Goal: Task Accomplishment & Management: Manage account settings

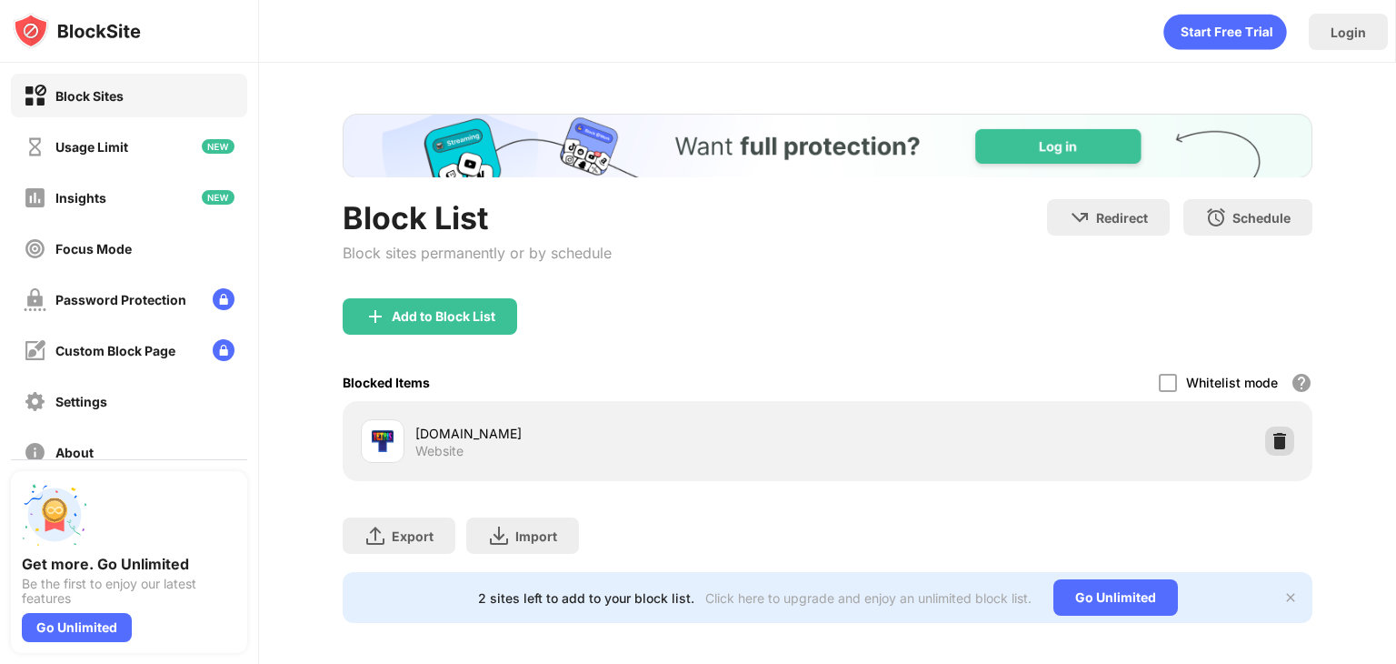
drag, startPoint x: 1263, startPoint y: 353, endPoint x: 1253, endPoint y: 435, distance: 83.2
click at [1253, 435] on div "Add to Block List Blocked Items Whitelist mode Block all websites except for th…" at bounding box center [828, 389] width 970 height 183
click at [1265, 435] on div at bounding box center [1279, 440] width 29 height 29
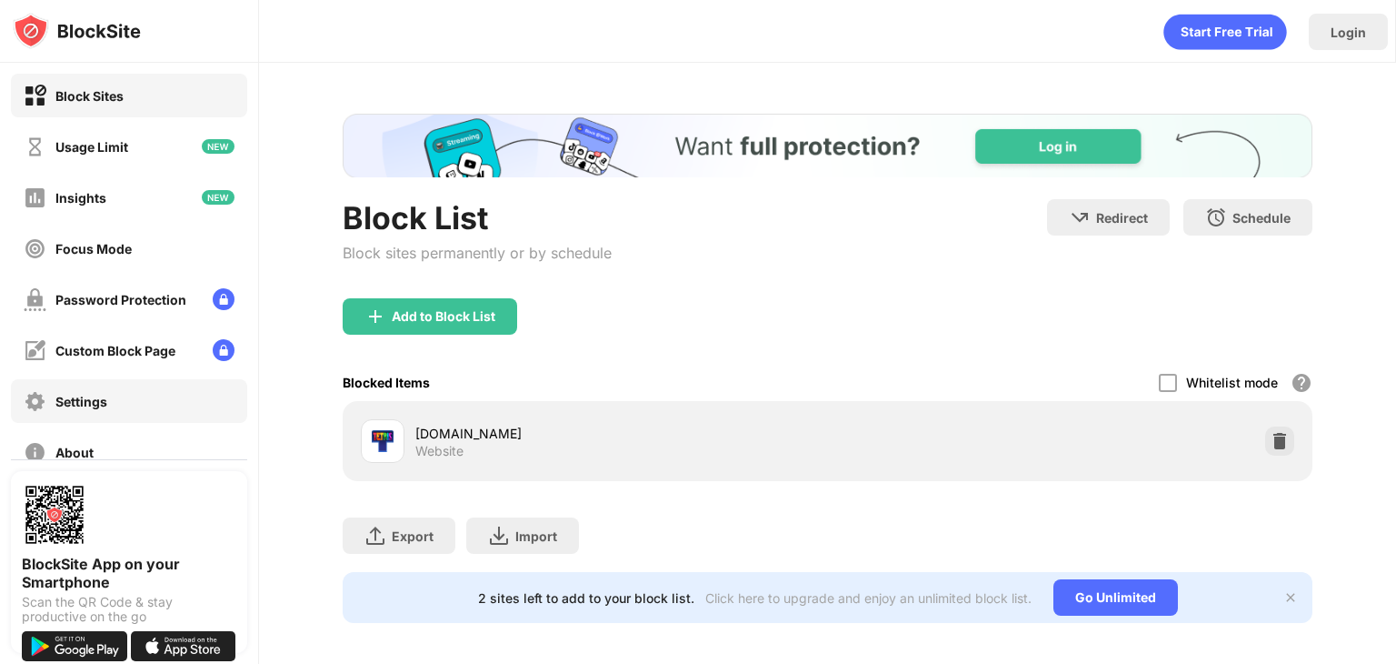
click at [115, 404] on div "Settings" at bounding box center [129, 401] width 236 height 44
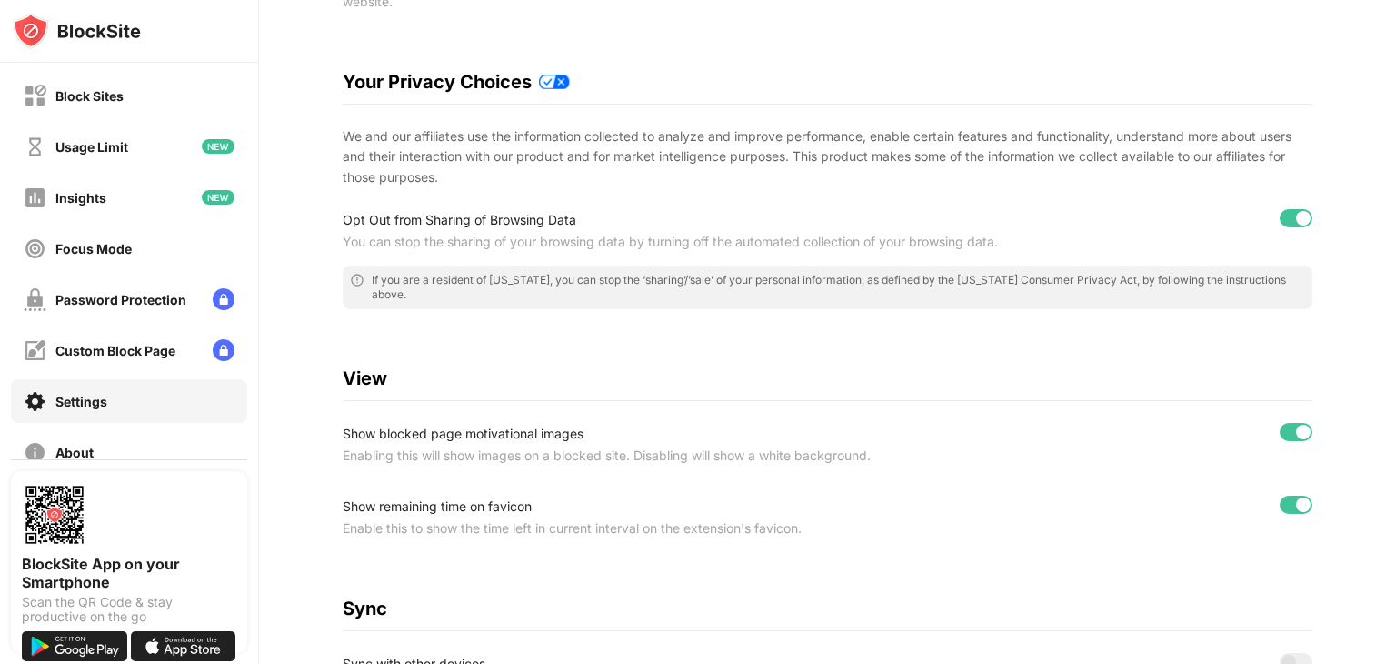
scroll to position [691, 0]
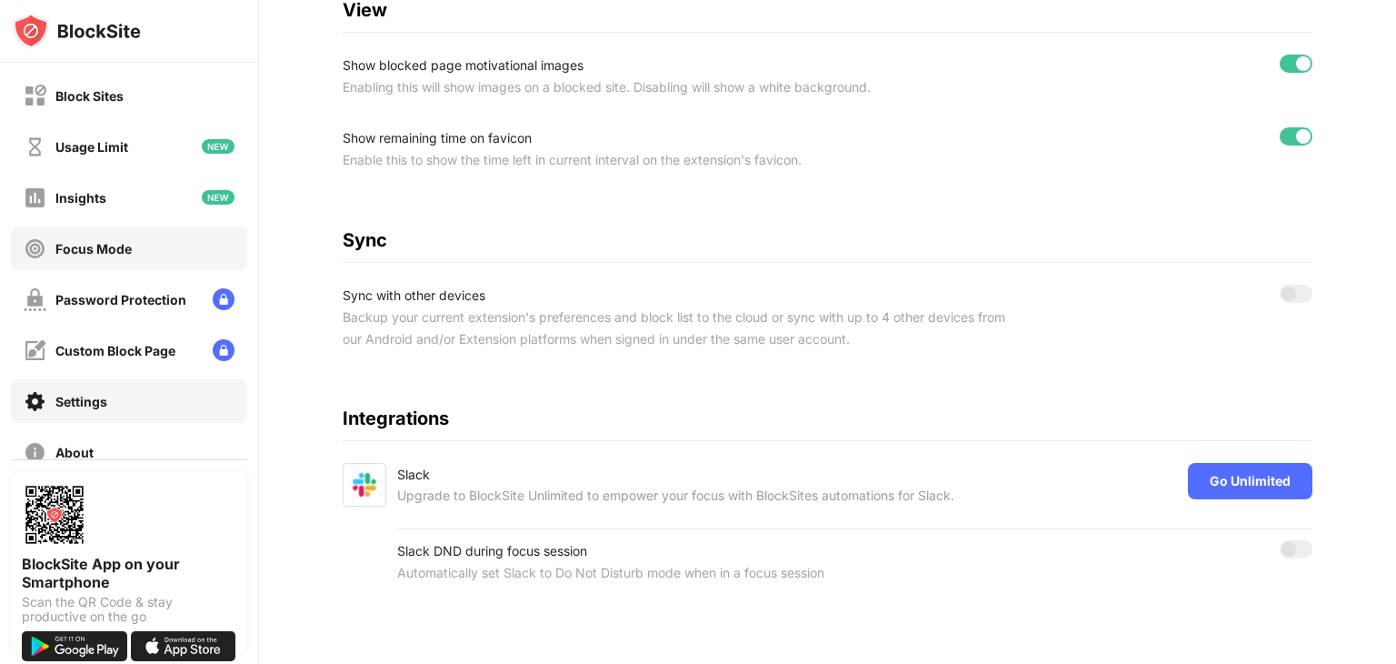
click at [119, 245] on div "Focus Mode" at bounding box center [93, 248] width 76 height 15
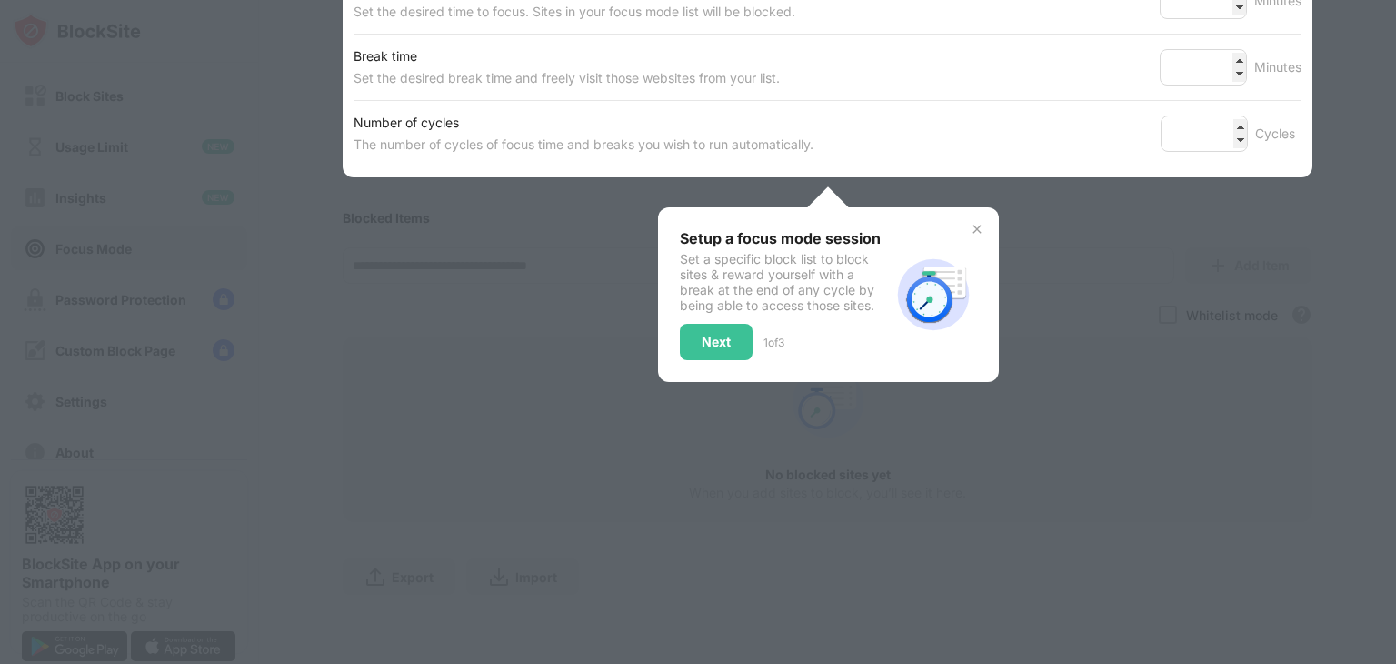
scroll to position [368, 0]
click at [720, 324] on div "Next" at bounding box center [716, 342] width 73 height 36
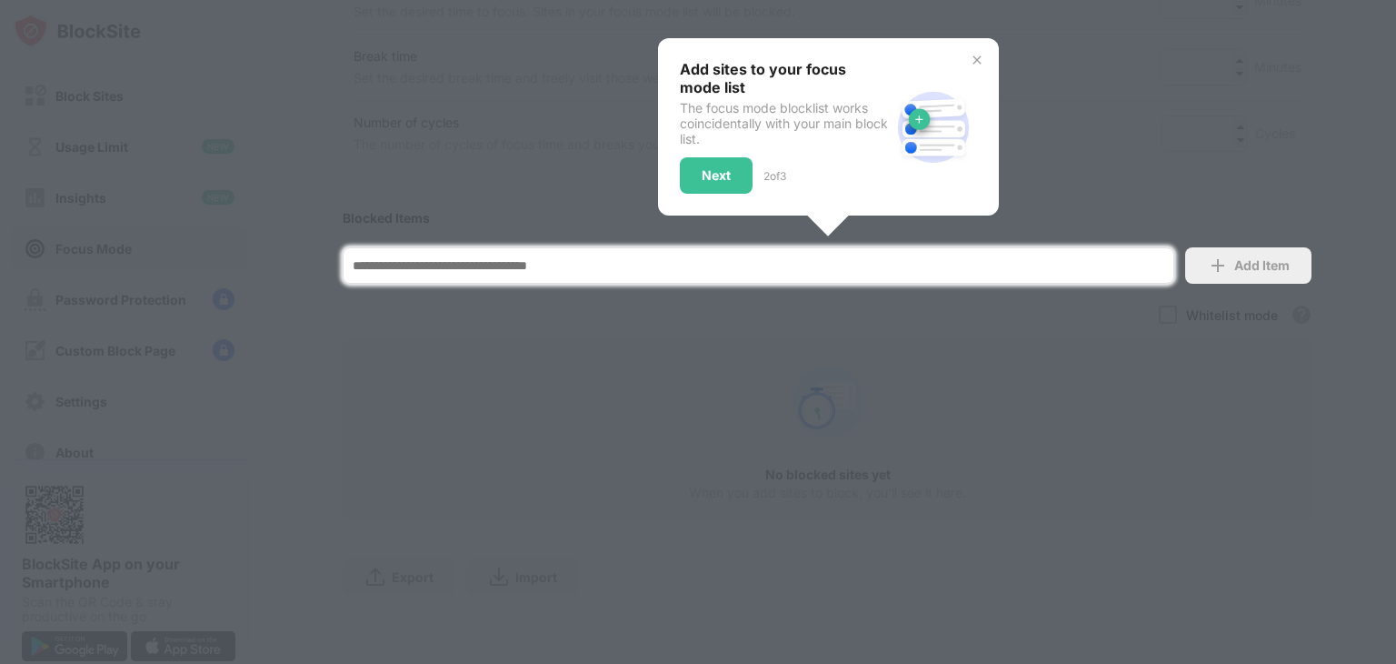
click at [720, 315] on div at bounding box center [698, 332] width 1396 height 664
click at [702, 175] on div "Next" at bounding box center [716, 175] width 73 height 36
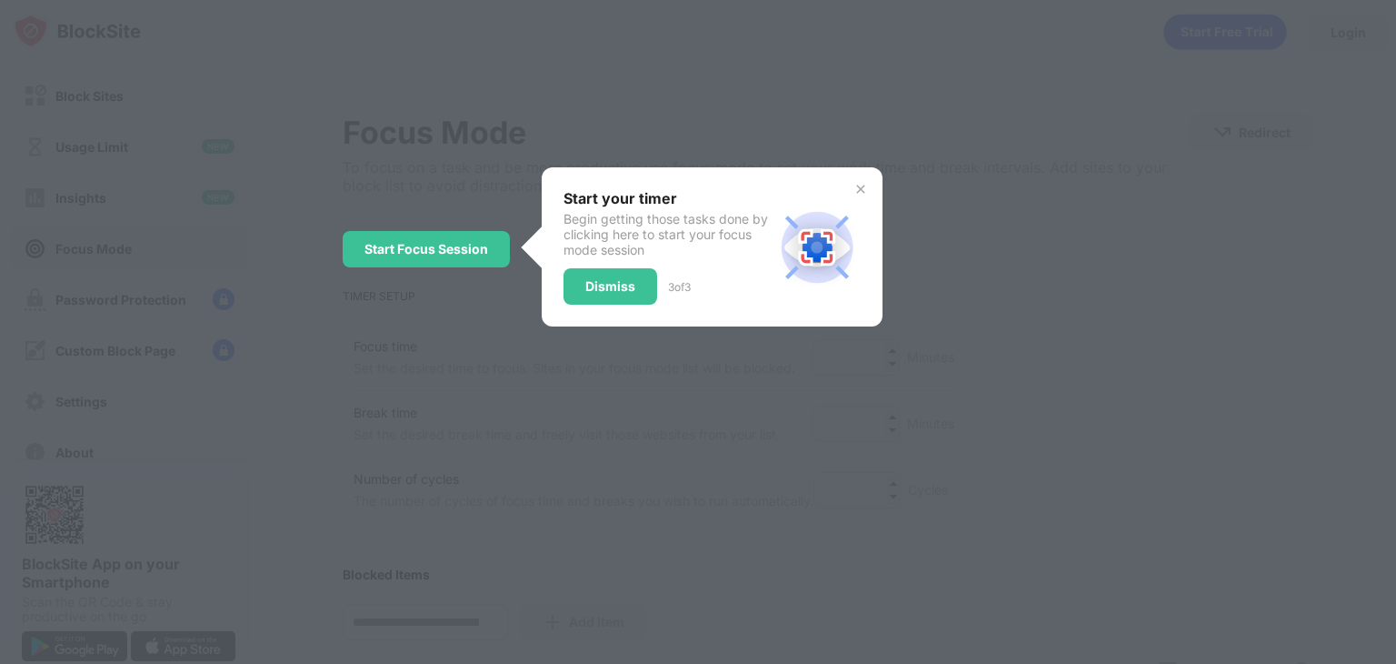
scroll to position [0, 0]
click at [576, 288] on div "Dismiss" at bounding box center [611, 286] width 94 height 36
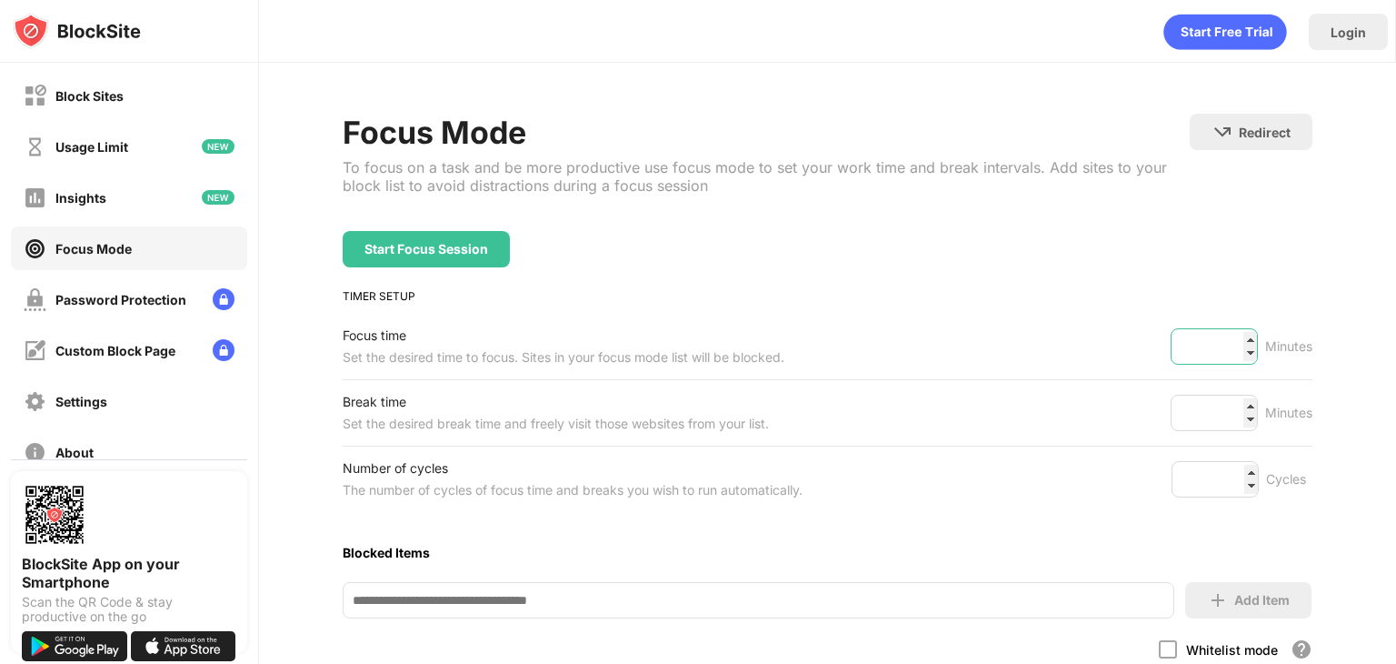
drag, startPoint x: 1212, startPoint y: 354, endPoint x: 1074, endPoint y: 394, distance: 143.0
drag, startPoint x: 1074, startPoint y: 394, endPoint x: 1214, endPoint y: 343, distance: 149.0
click at [1214, 343] on input "**" at bounding box center [1214, 346] width 87 height 36
type input "***"
click at [1211, 409] on input "*" at bounding box center [1214, 412] width 87 height 36
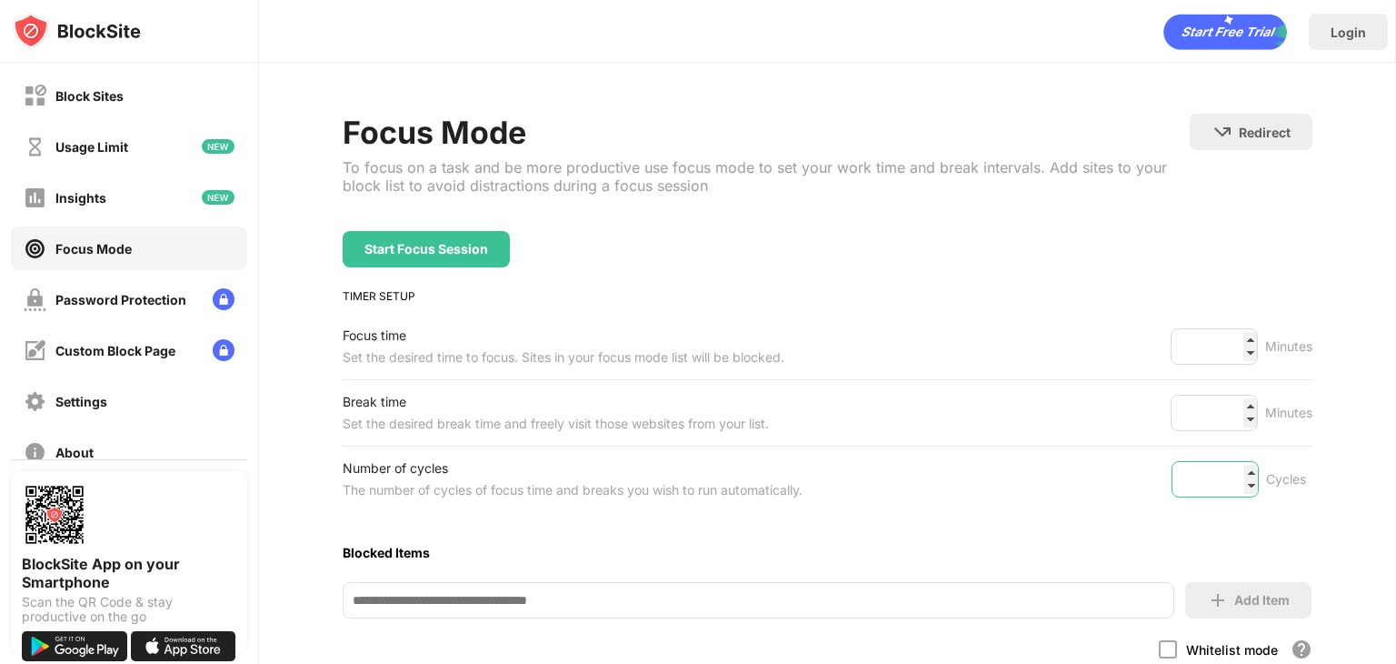
type input "*"
click at [1223, 482] on input "*" at bounding box center [1215, 479] width 87 height 36
type input "**"
click at [1113, 455] on div "Number of cycles The number of cycles of focus time and breaks you wish to run …" at bounding box center [828, 478] width 970 height 65
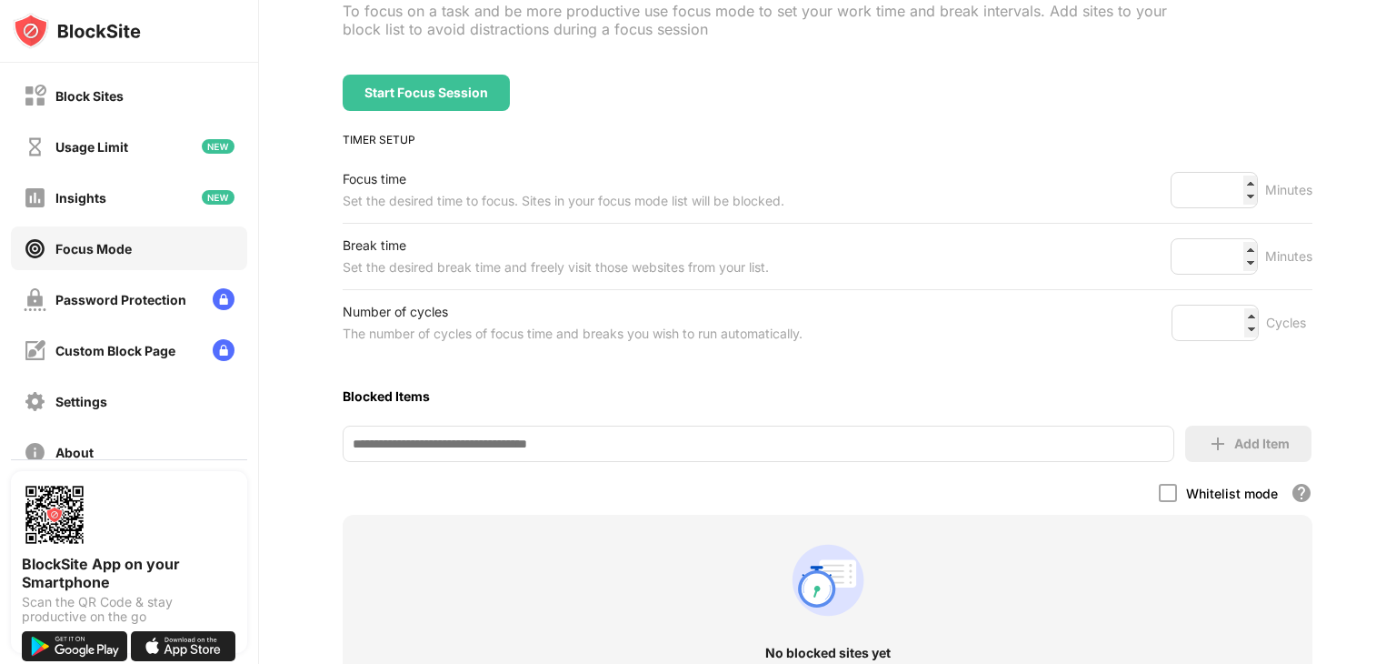
scroll to position [193, 0]
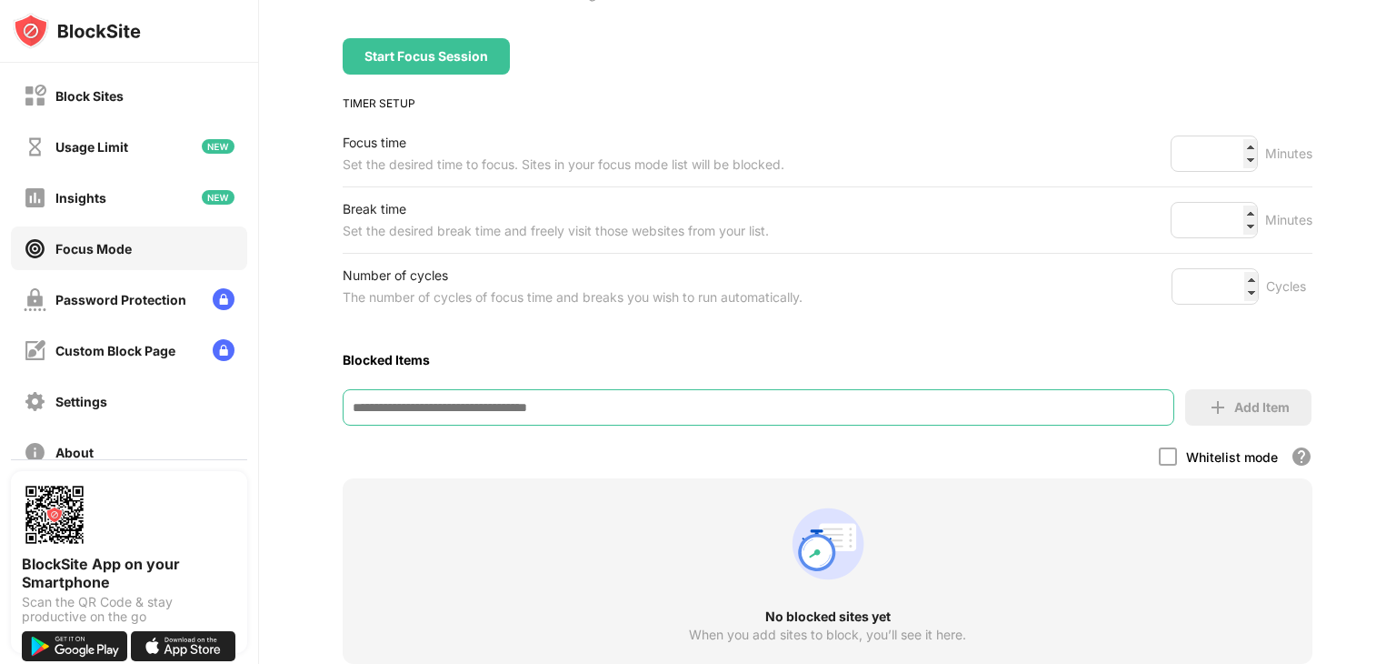
click at [874, 405] on input at bounding box center [759, 407] width 832 height 36
type input "*"
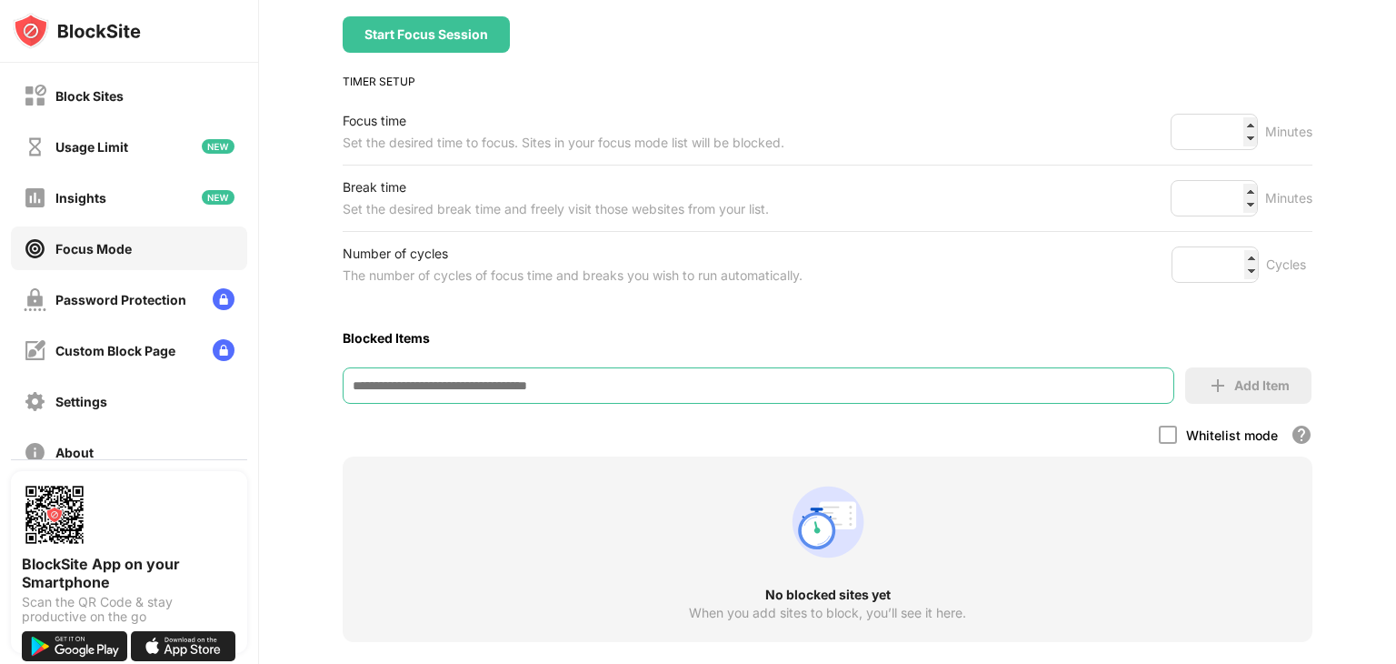
scroll to position [218, 0]
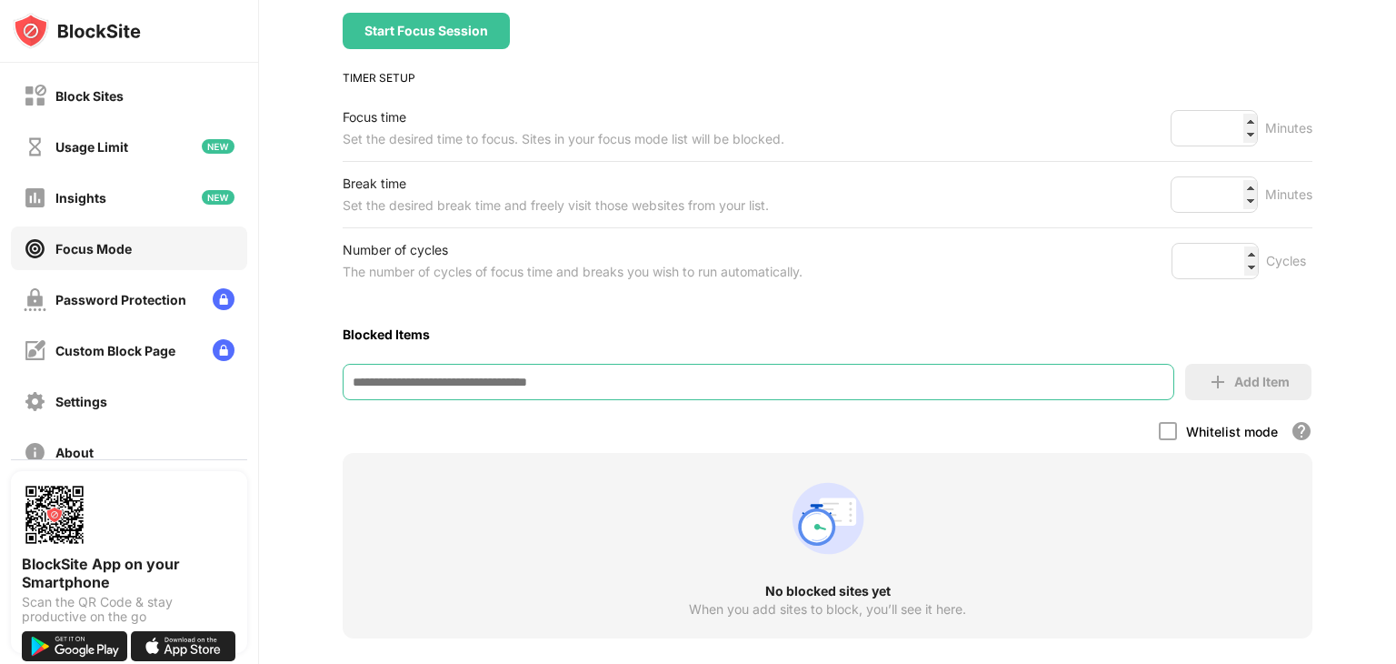
click at [474, 383] on input at bounding box center [759, 382] width 832 height 36
paste input "**********"
click at [474, 383] on input "**********" at bounding box center [759, 382] width 832 height 36
type input "**********"
click at [1240, 376] on div "Add Item" at bounding box center [1261, 381] width 55 height 15
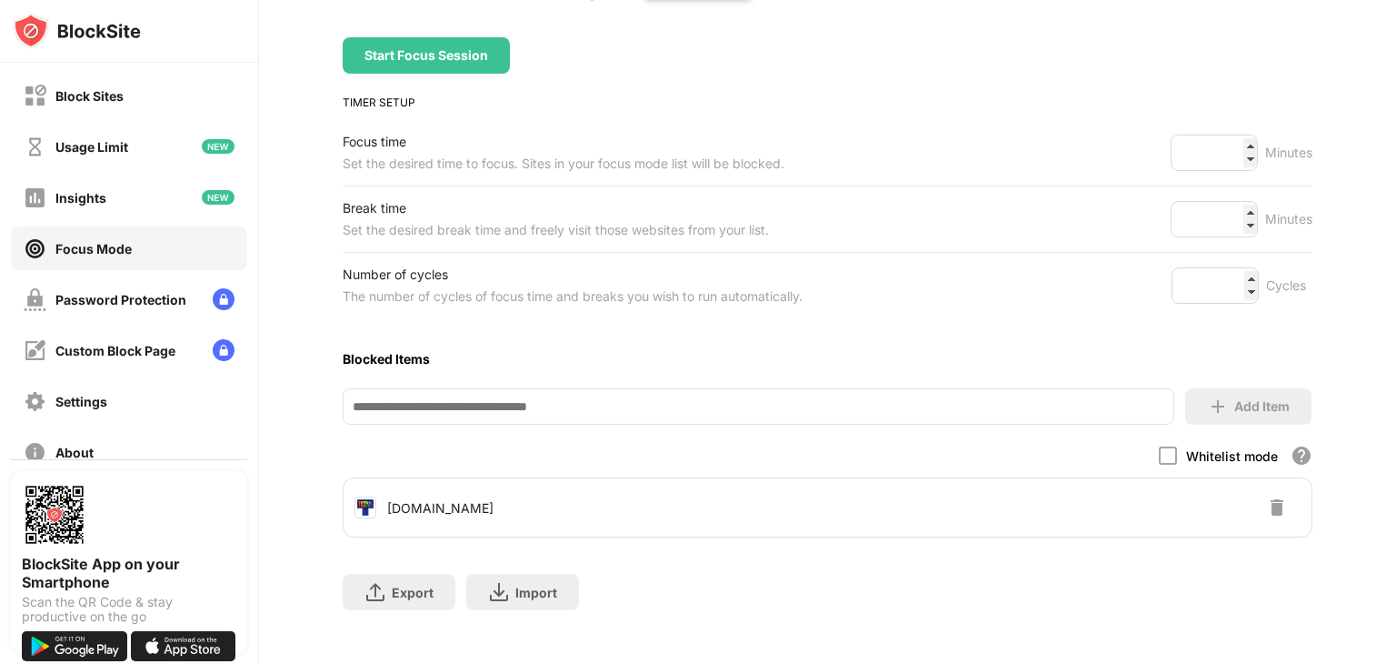
scroll to position [0, 0]
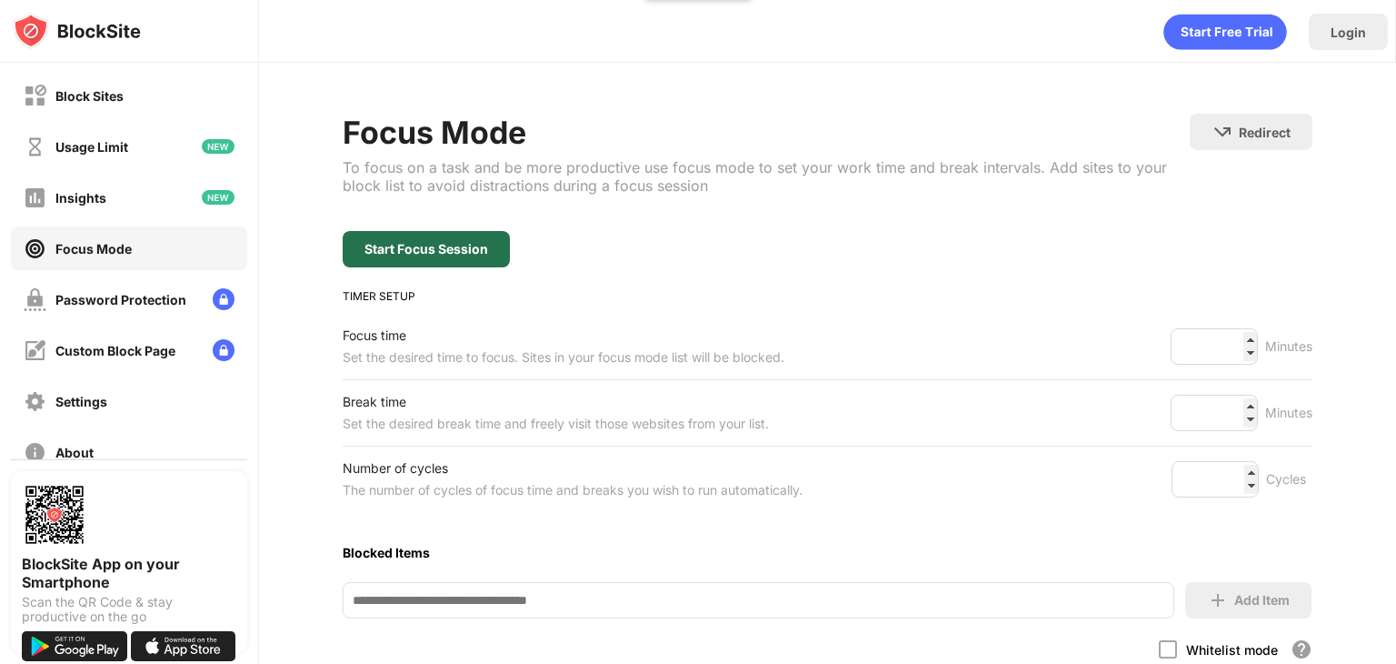
click at [421, 263] on div "Start Focus Session" at bounding box center [426, 249] width 167 height 36
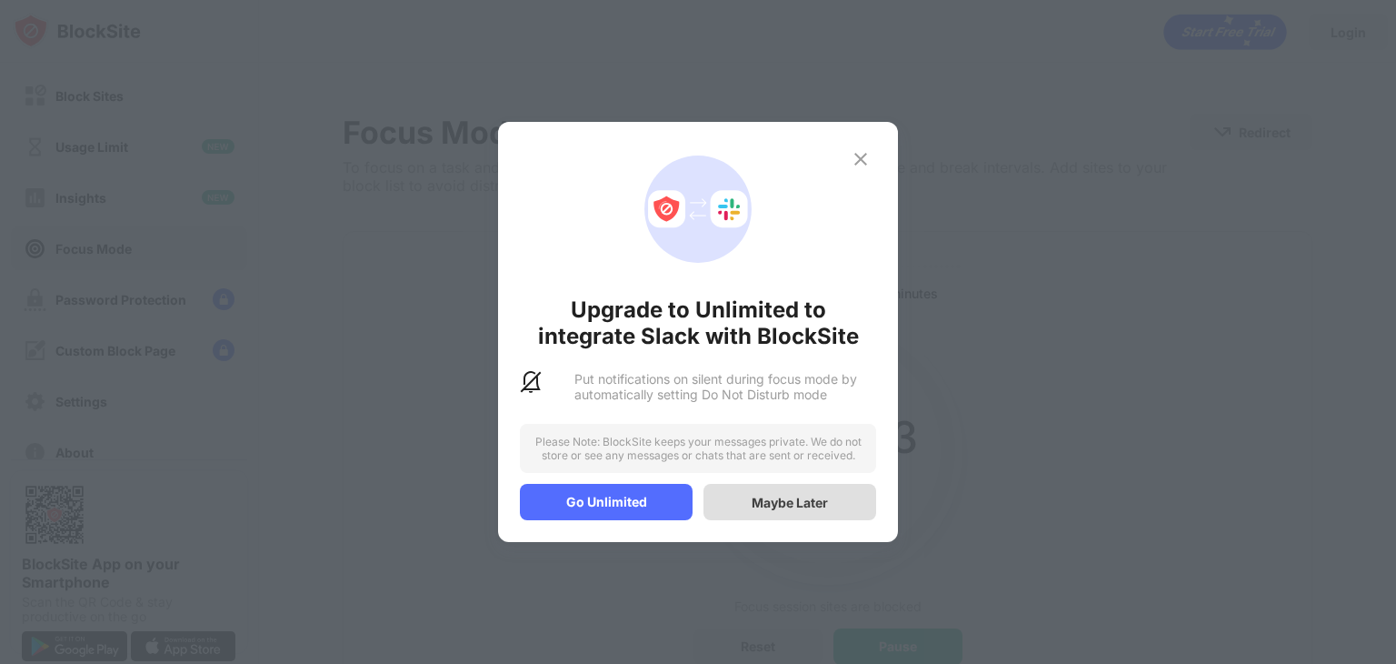
click at [763, 506] on div "Maybe Later" at bounding box center [790, 501] width 76 height 15
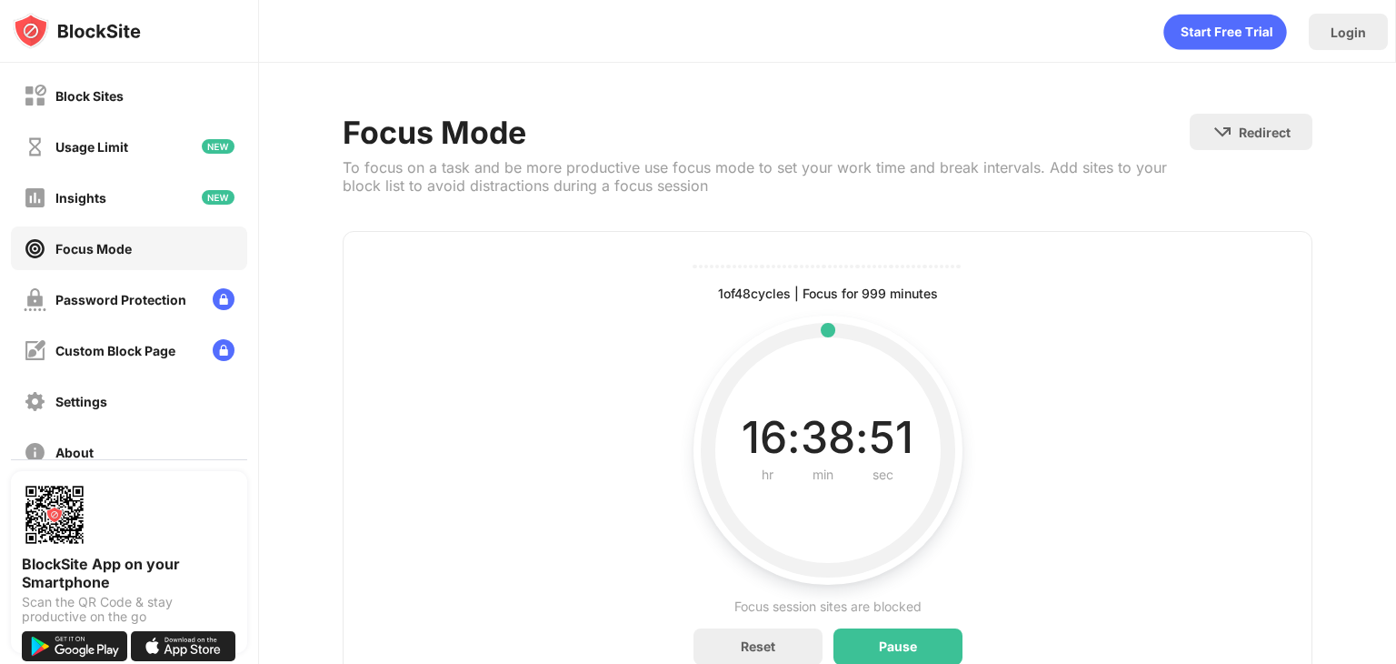
scroll to position [86, 0]
